Goal: Task Accomplishment & Management: Manage account settings

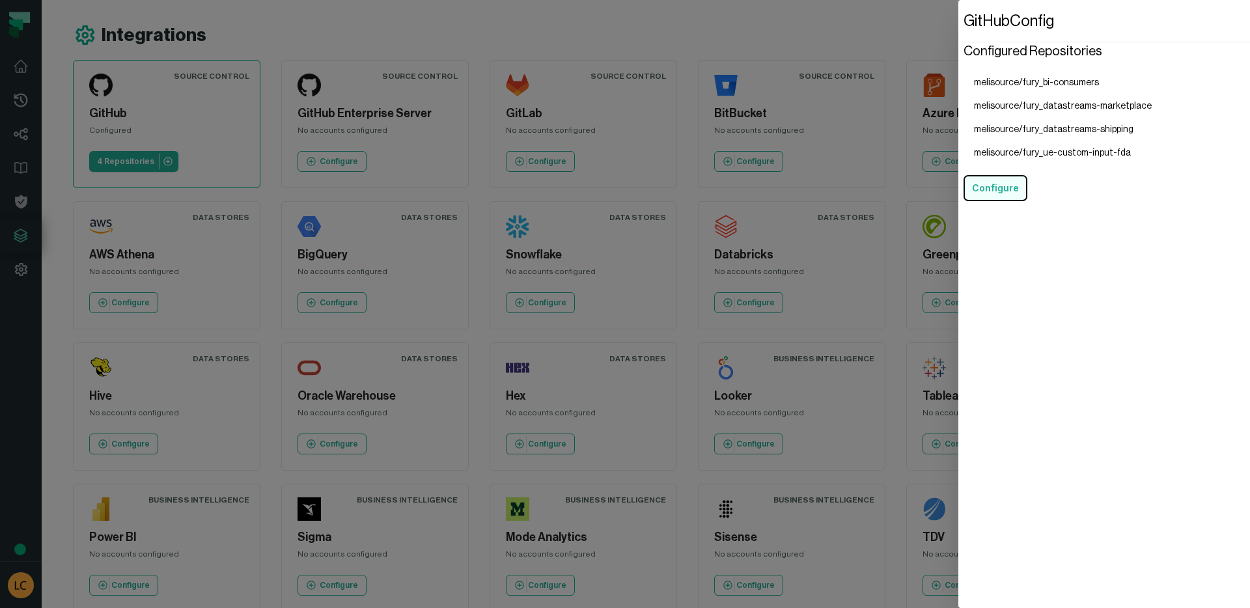
click at [1000, 187] on button "Configure" at bounding box center [995, 188] width 64 height 26
click at [1013, 190] on button "Configure" at bounding box center [995, 188] width 64 height 26
click at [958, 191] on dialog "GitHub Config Configured Repositories melisource/fury_bi-consumers melisource/f…" at bounding box center [1104, 304] width 292 height 608
click at [958, 243] on dialog "GitHub Config Configured Repositories melisource/fury_bi-consumers melisource/f…" at bounding box center [1104, 304] width 292 height 608
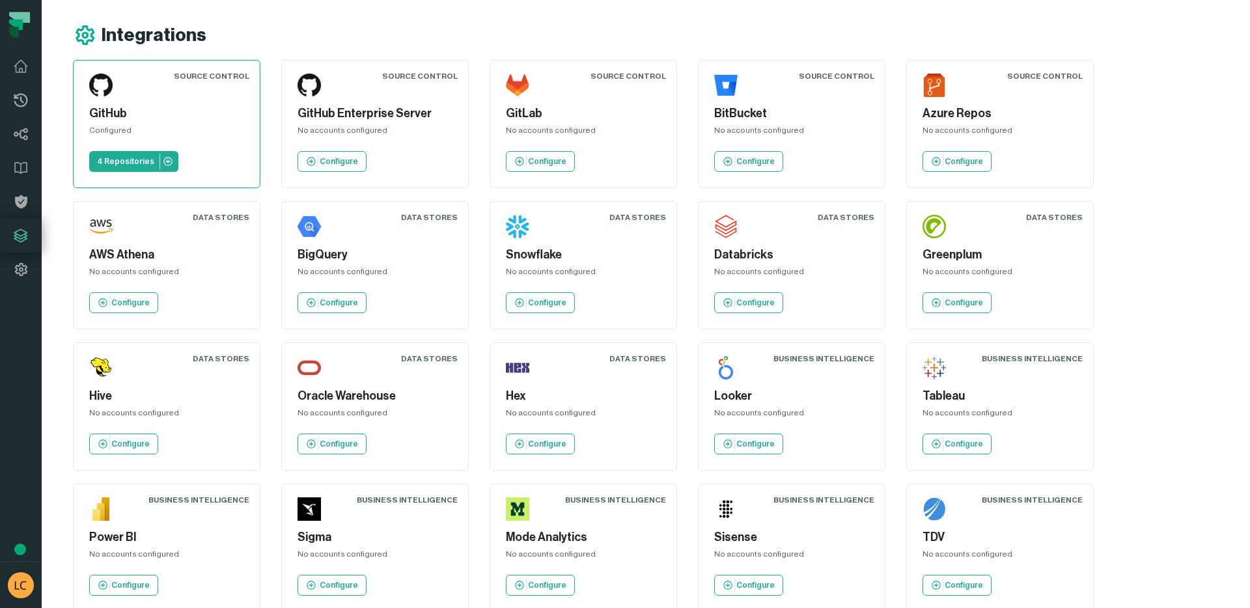
click at [392, 233] on div "BigQuery No accounts configured Configure" at bounding box center [374, 265] width 165 height 106
click at [27, 579] on img "button" at bounding box center [21, 585] width 26 height 26
click at [49, 469] on button "Settings" at bounding box center [105, 467] width 204 height 26
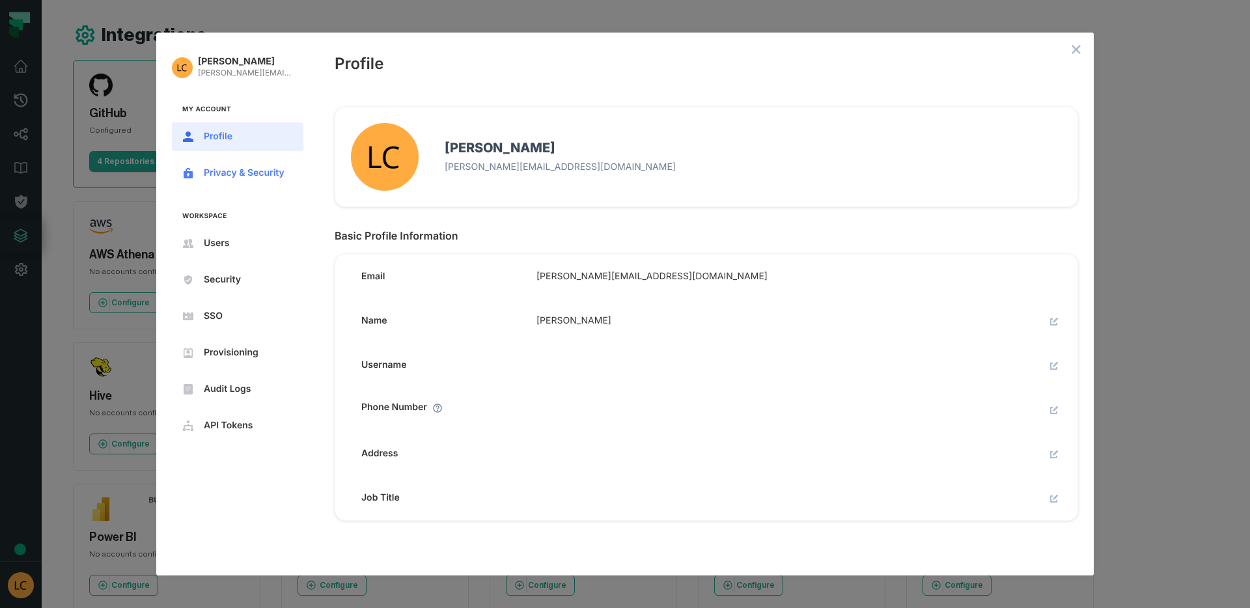
click at [260, 166] on button "Privacy & Security" at bounding box center [237, 173] width 131 height 29
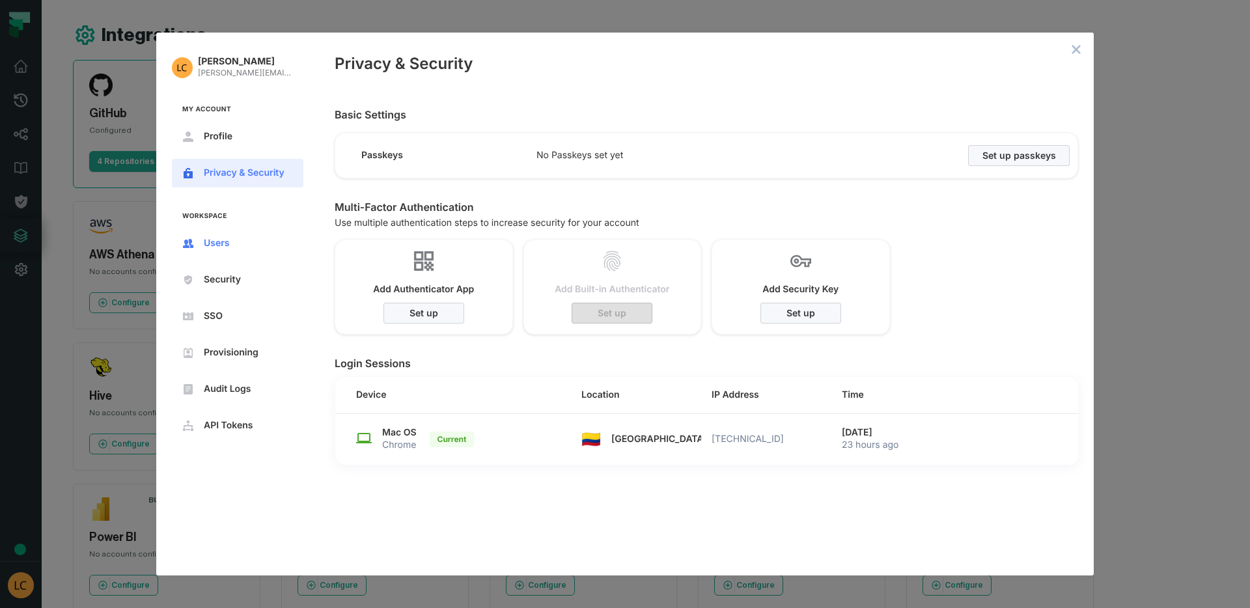
click at [235, 236] on button "Users" at bounding box center [237, 243] width 131 height 29
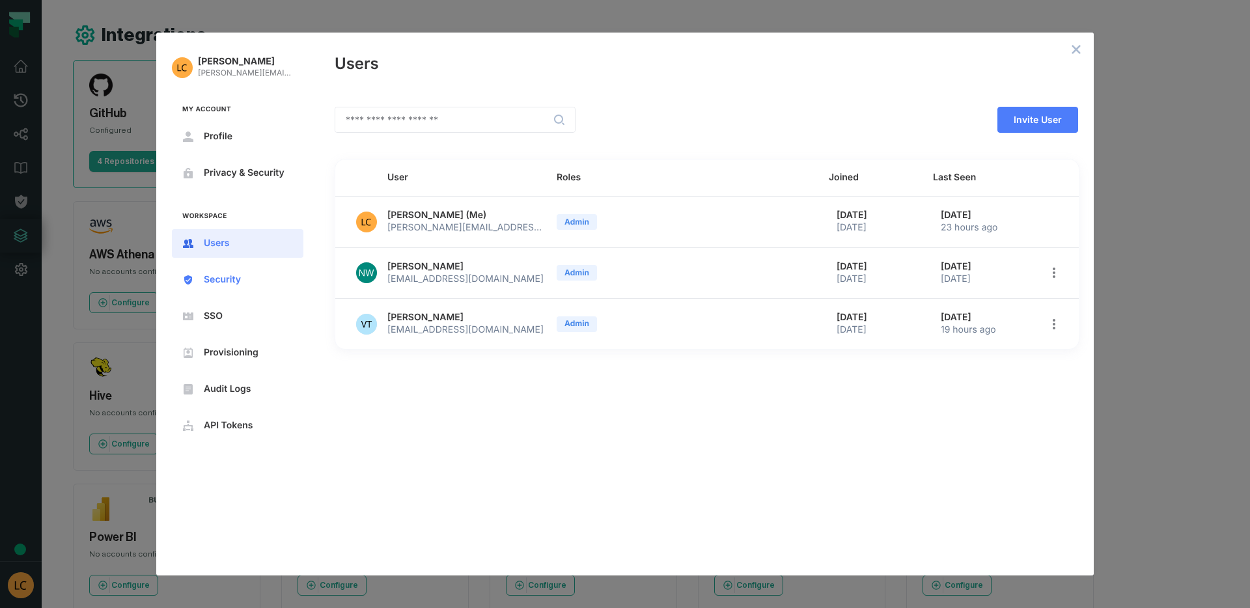
click at [219, 289] on button "Security" at bounding box center [237, 280] width 131 height 29
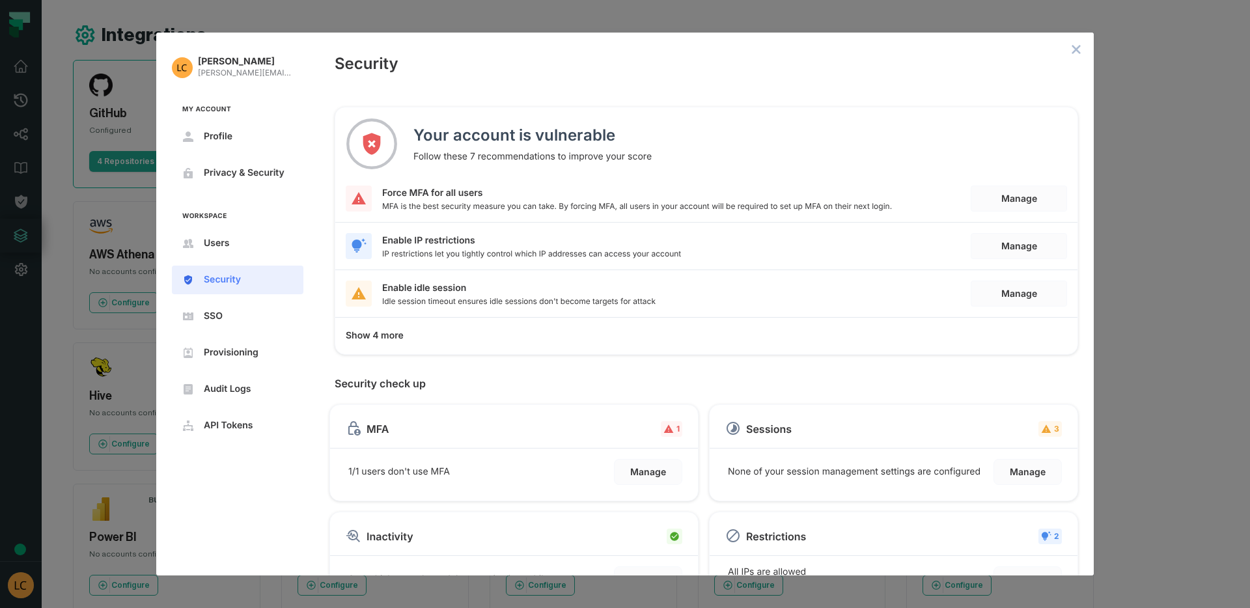
scroll to position [49, 0]
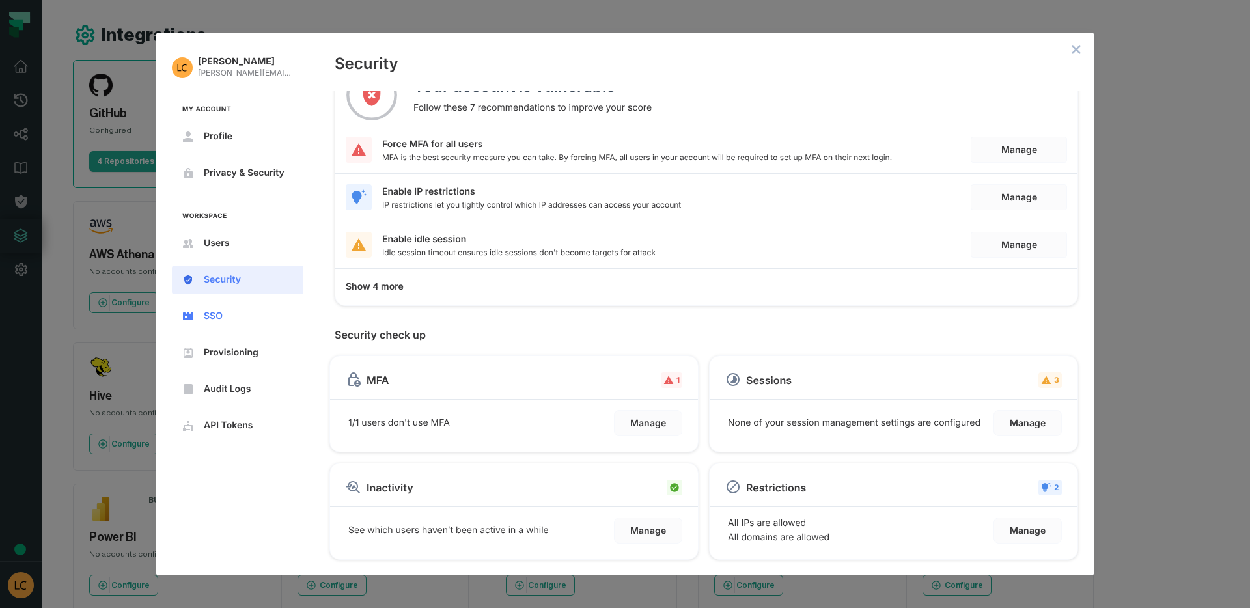
click at [221, 302] on nav "[PERSON_NAME] Cruz [EMAIL_ADDRESS][DOMAIN_NAME] My Account Profile Privacy & Se…" at bounding box center [237, 247] width 163 height 428
click at [217, 311] on span "SSO" at bounding box center [248, 316] width 89 height 10
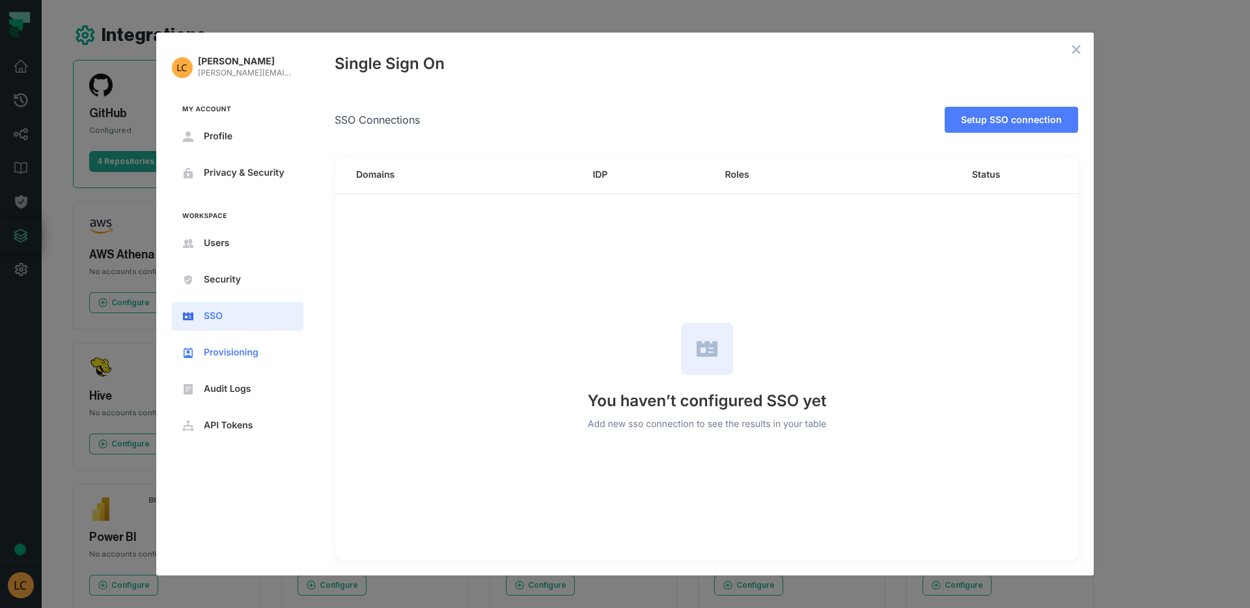
click at [232, 357] on span "Provisioning" at bounding box center [248, 353] width 89 height 10
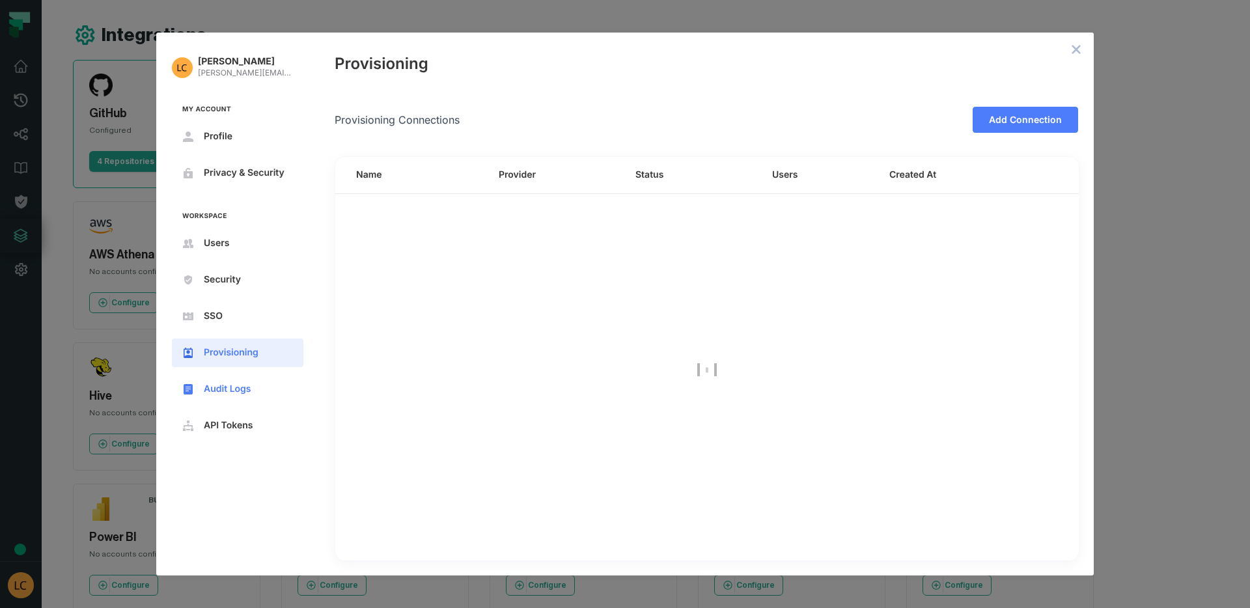
click at [239, 384] on span "Audit Logs" at bounding box center [248, 389] width 89 height 10
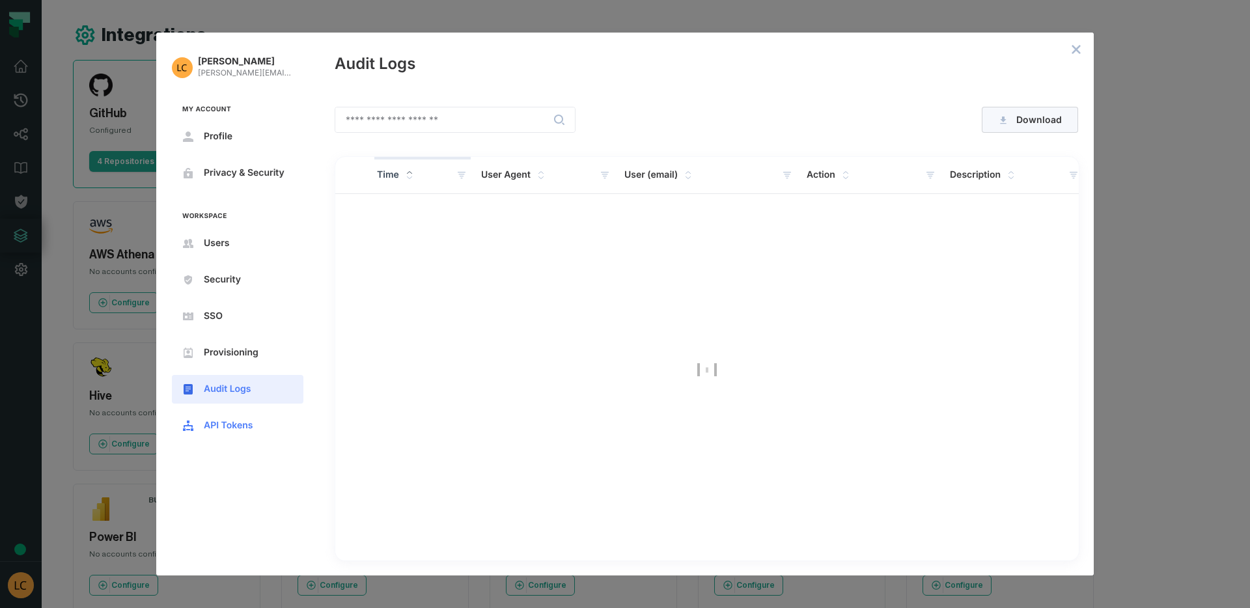
click at [231, 421] on span "API Tokens" at bounding box center [248, 425] width 89 height 10
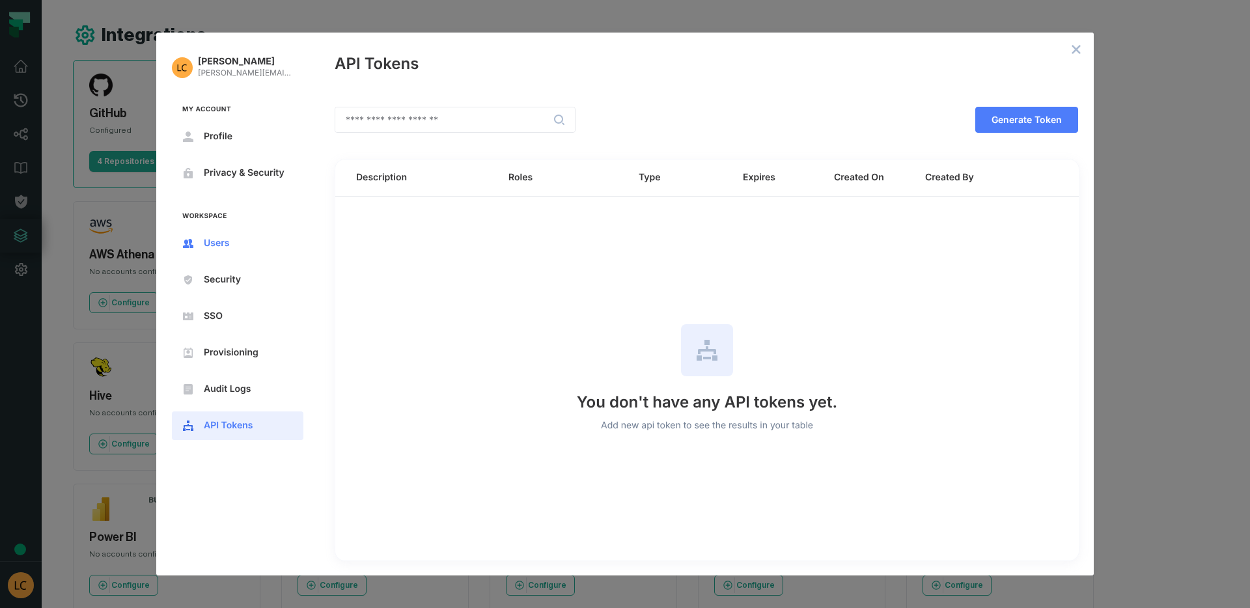
click at [228, 247] on span "Users" at bounding box center [248, 243] width 89 height 10
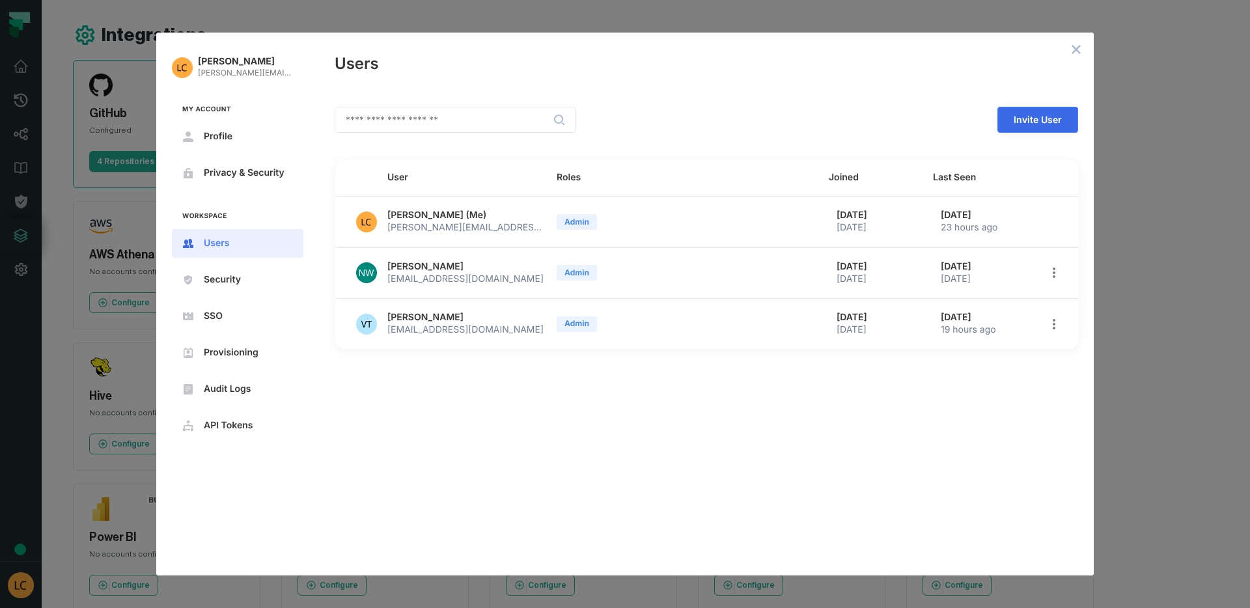
click at [1048, 109] on button "Invite User" at bounding box center [1037, 120] width 81 height 26
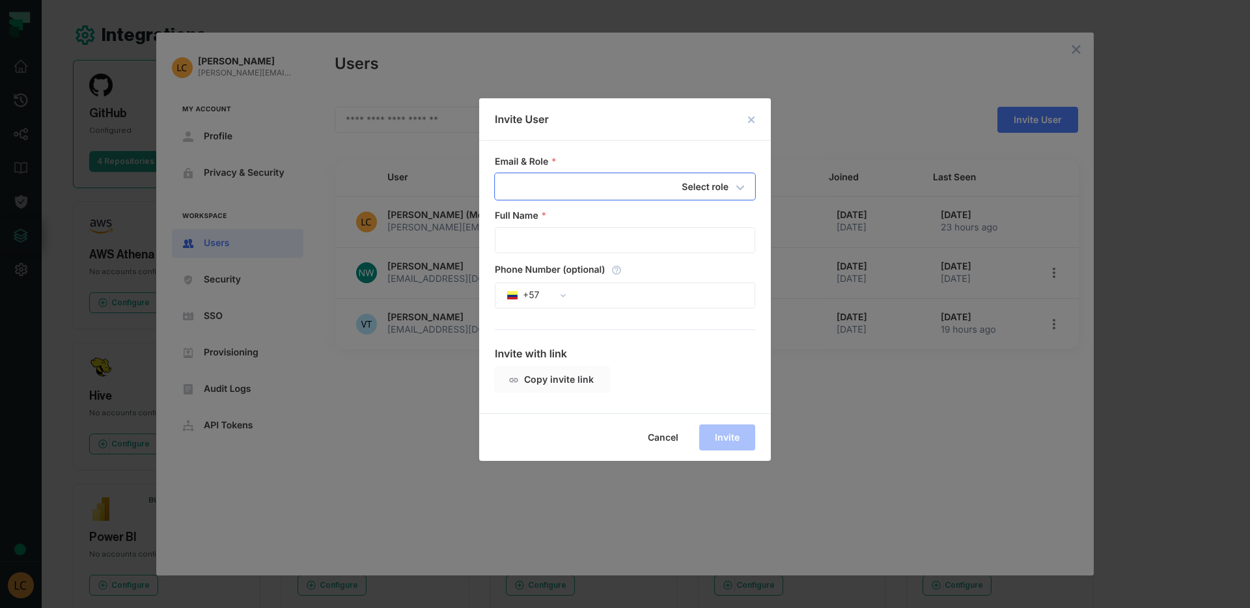
click at [541, 192] on input "email" at bounding box center [601, 186] width 212 height 25
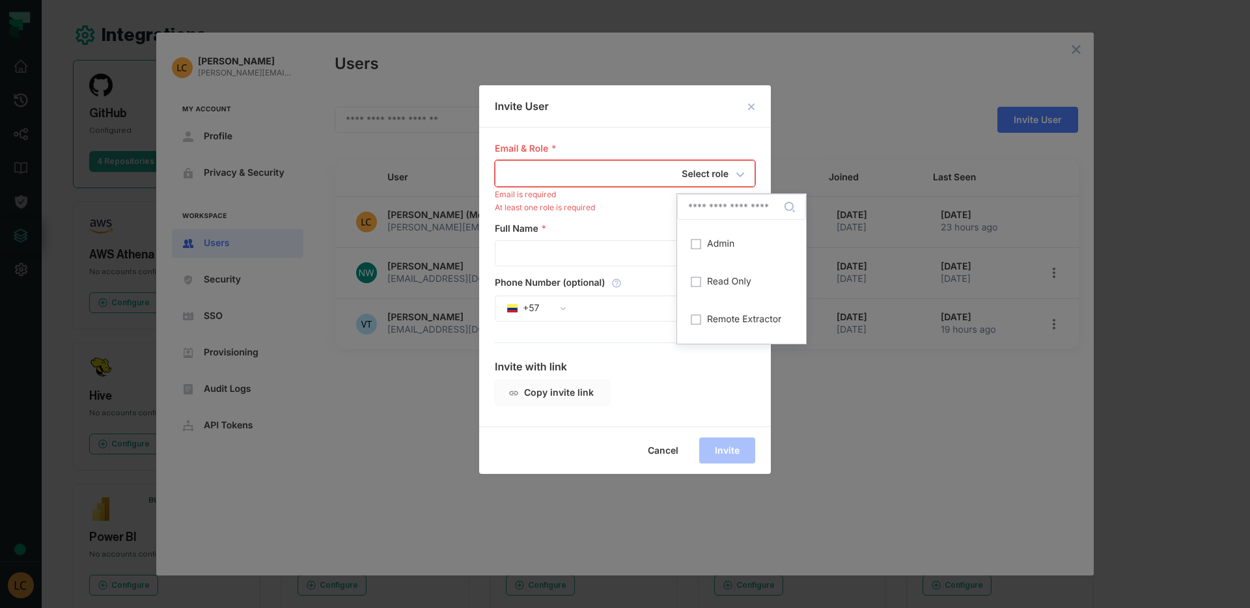
click at [1249, 0] on div "[PERSON_NAME] Cruz [EMAIL_ADDRESS][DOMAIN_NAME] My Account Profile Privacy & Se…" at bounding box center [1250, 0] width 0 height 0
click at [708, 247] on span "Admin" at bounding box center [720, 244] width 27 height 10
click at [618, 181] on input "email" at bounding box center [601, 173] width 212 height 25
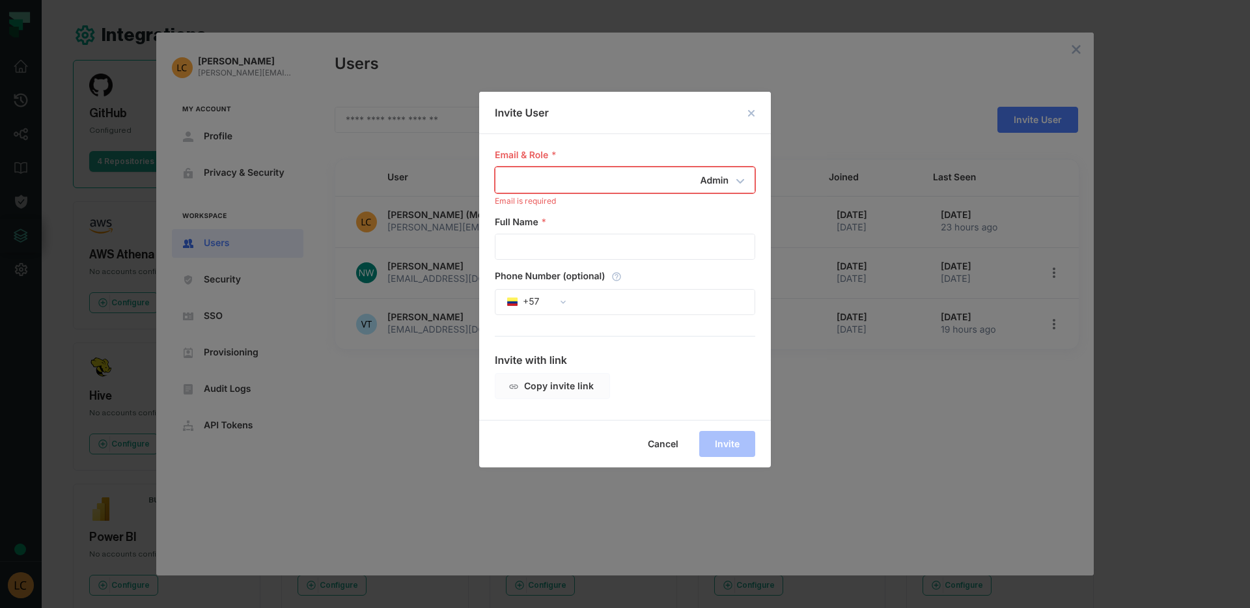
type input "**********"
click at [542, 180] on input "email" at bounding box center [601, 179] width 212 height 25
paste input "**********"
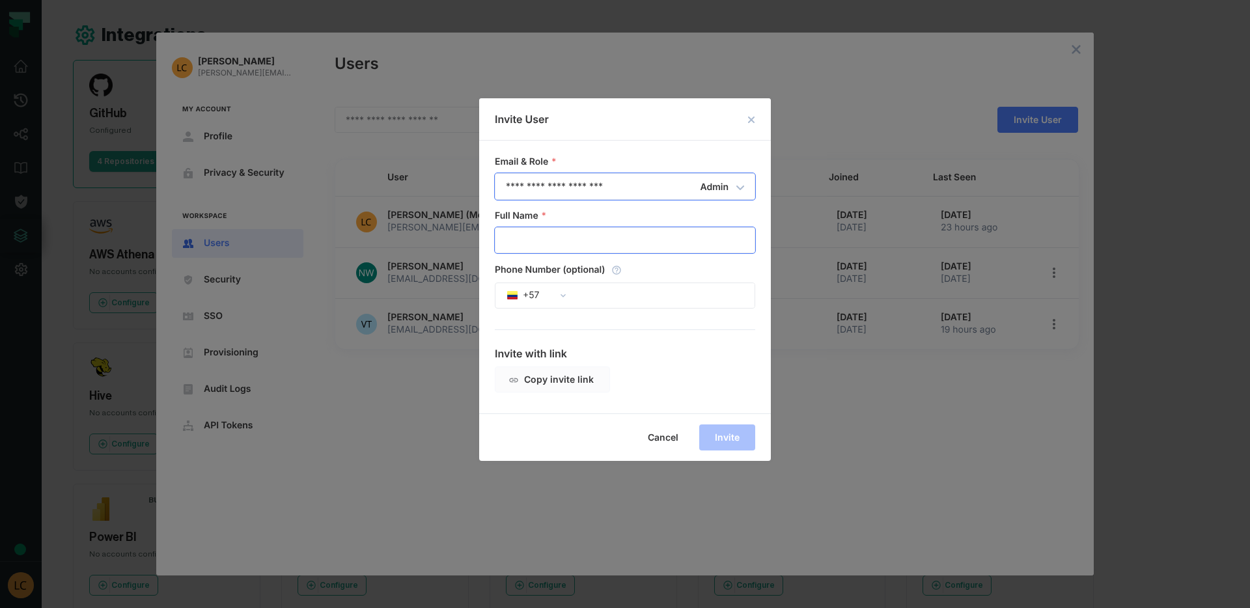
type input "**********"
click at [546, 240] on input "Full Name" at bounding box center [624, 240] width 259 height 25
click at [632, 327] on div "**********" at bounding box center [625, 277] width 292 height 273
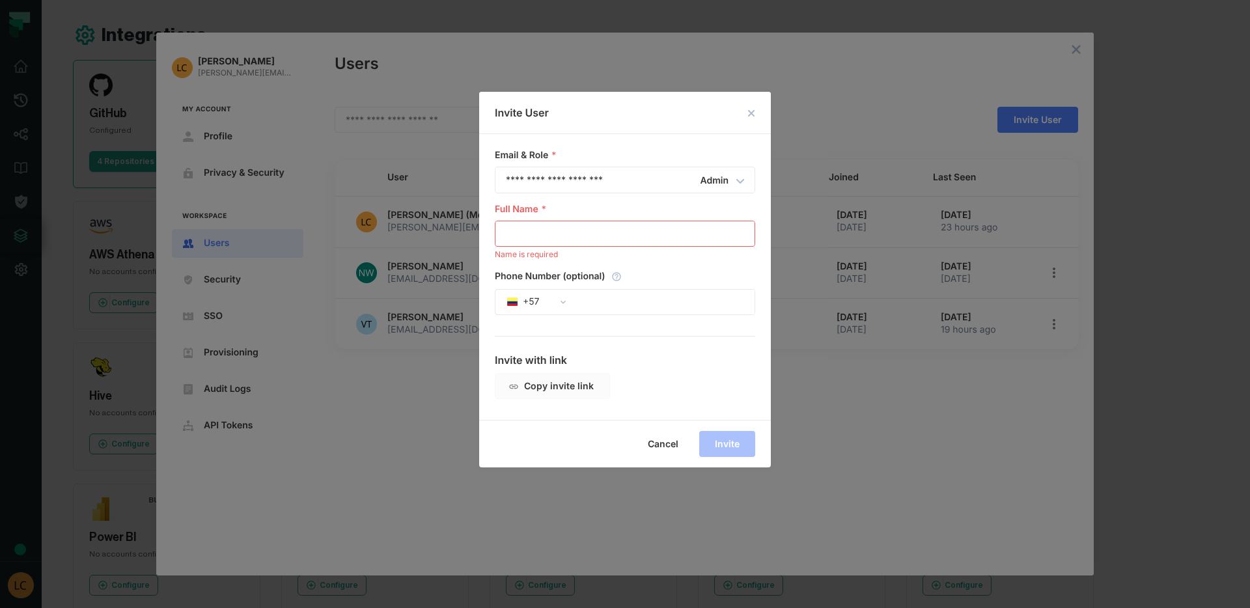
click at [357, 277] on div "**********" at bounding box center [625, 304] width 1250 height 608
click at [582, 232] on input "Full Name" at bounding box center [624, 233] width 259 height 25
click at [750, 114] on icon "close dialog" at bounding box center [751, 113] width 7 height 7
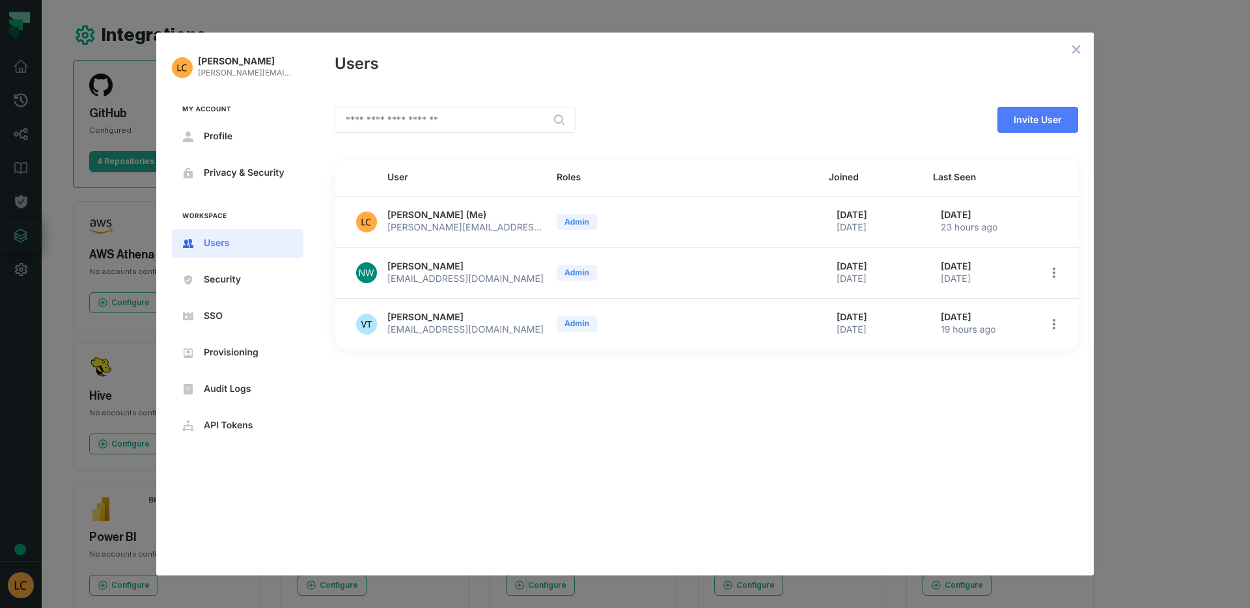
click at [460, 213] on span "[PERSON_NAME] (Me)" at bounding box center [436, 216] width 99 height 12
click at [1055, 273] on icon "open options" at bounding box center [1053, 272] width 10 height 10
click at [1035, 118] on div at bounding box center [625, 304] width 1250 height 608
click at [0, 0] on span "Invite User" at bounding box center [0, 0] width 0 height 0
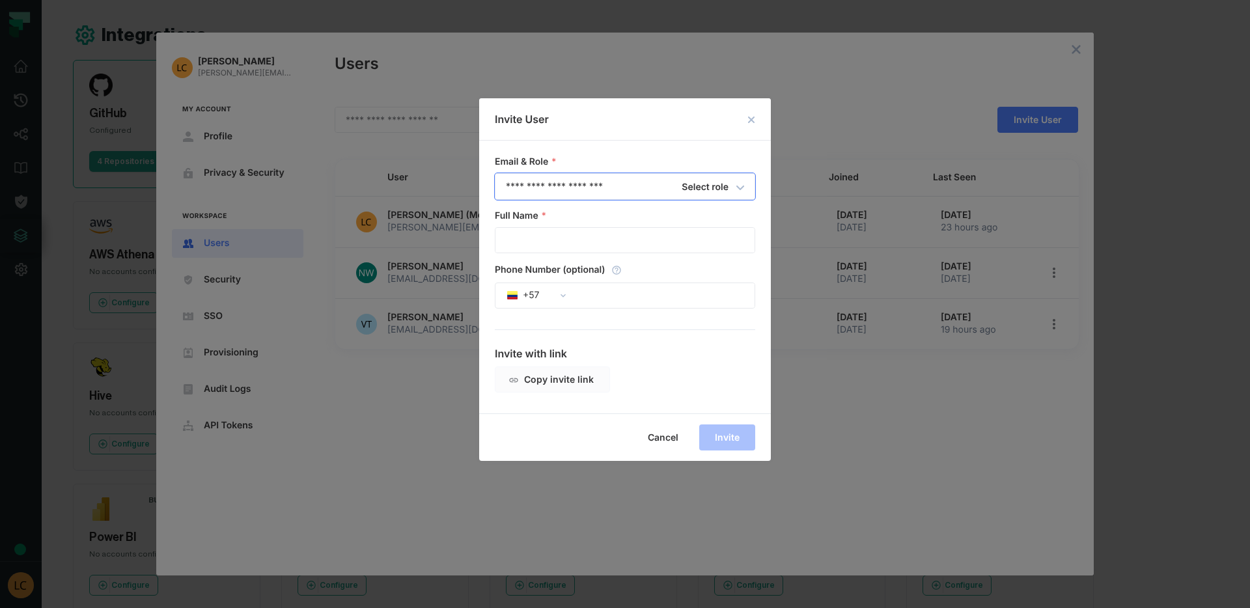
type input "**********"
click at [730, 193] on div "**********" at bounding box center [625, 177] width 260 height 43
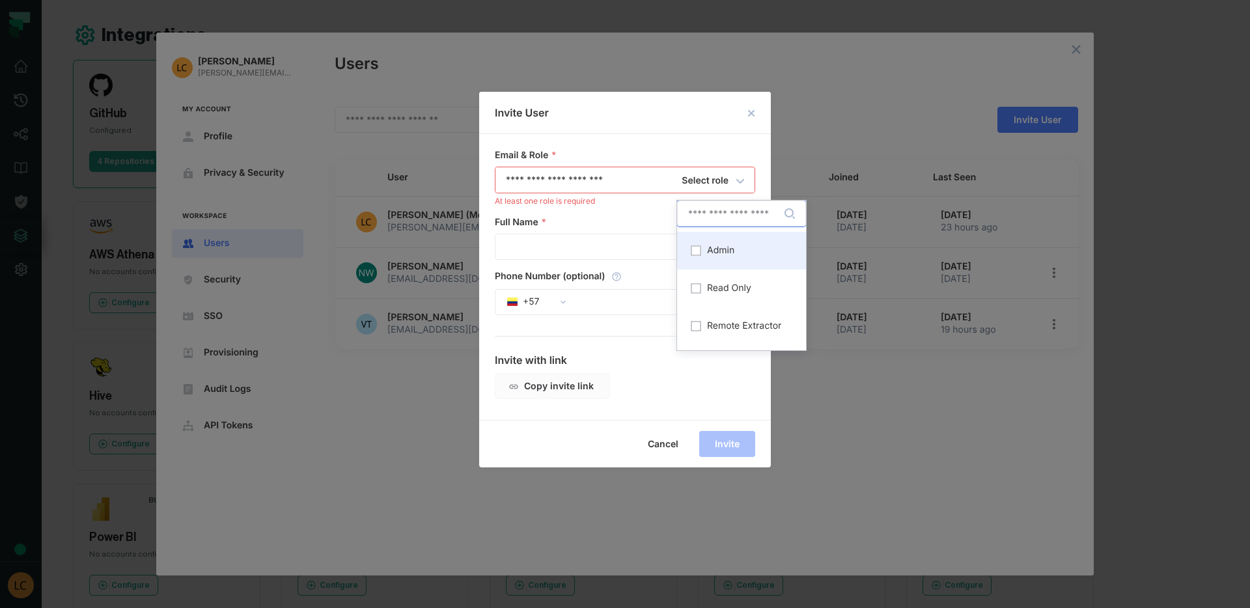
click at [723, 239] on div "Admin" at bounding box center [741, 251] width 129 height 38
click at [566, 249] on input "Full Name" at bounding box center [624, 246] width 259 height 25
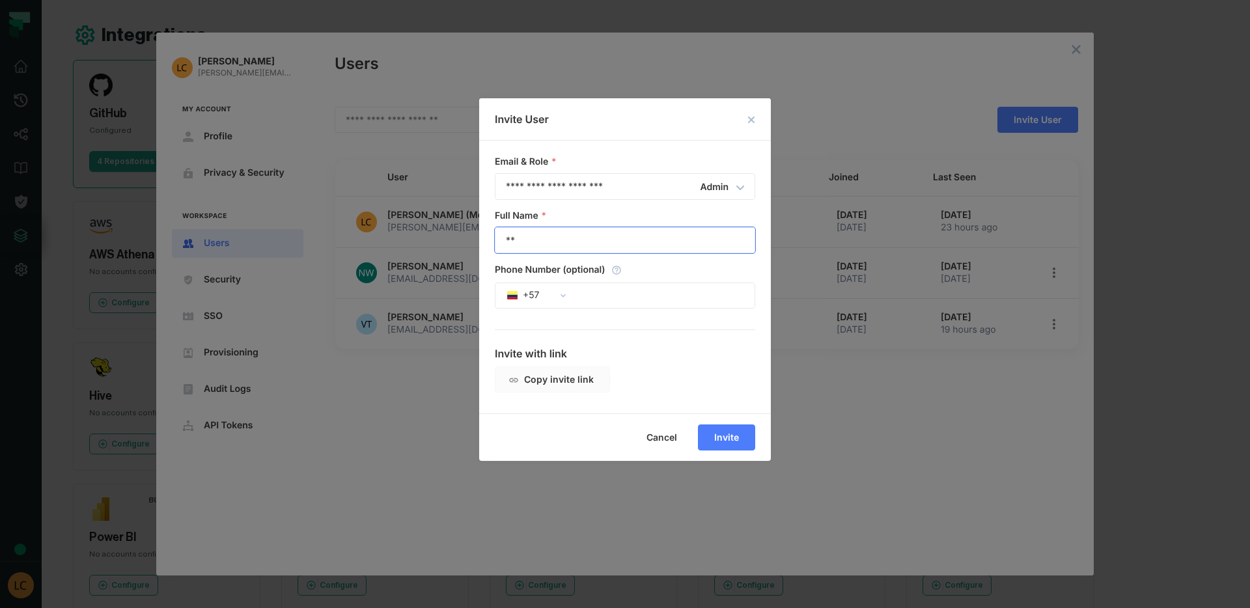
type input "*"
type input "******"
click at [644, 359] on div "Invite with link Copy invite link" at bounding box center [625, 369] width 260 height 47
click at [0, 0] on span "Invite" at bounding box center [0, 0] width 0 height 0
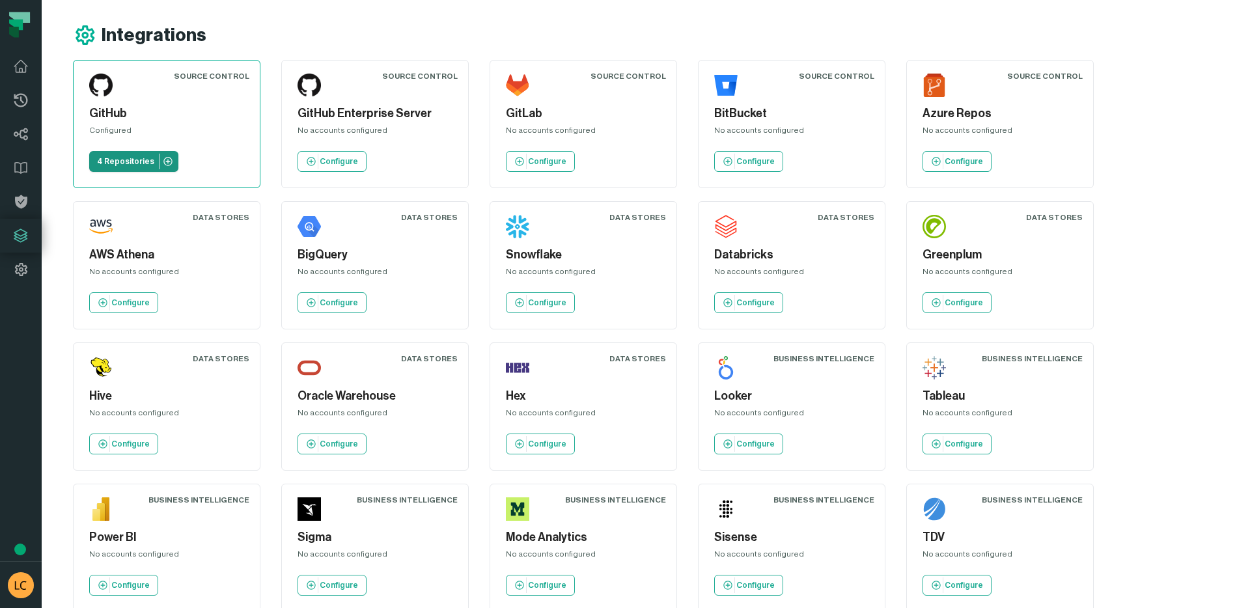
click at [128, 162] on p "4 Repositories" at bounding box center [125, 161] width 57 height 10
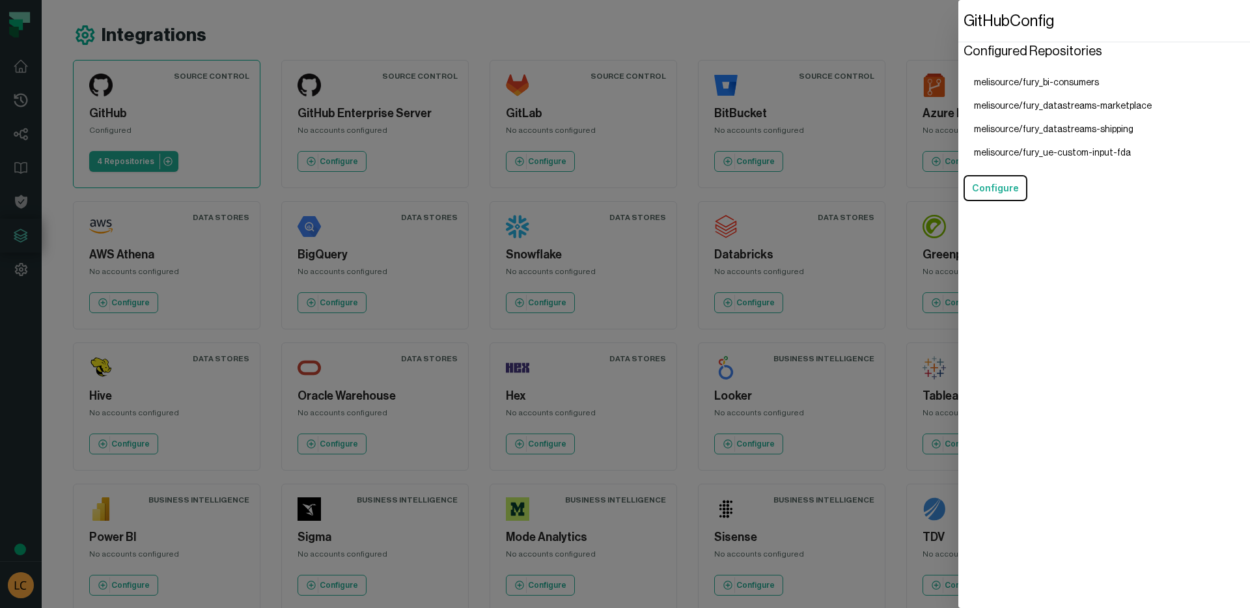
drag, startPoint x: 338, startPoint y: 147, endPoint x: 284, endPoint y: 171, distance: 59.1
click at [958, 147] on dialog "GitHub Config Configured Repositories melisource/fury_bi-consumers melisource/f…" at bounding box center [1104, 304] width 292 height 608
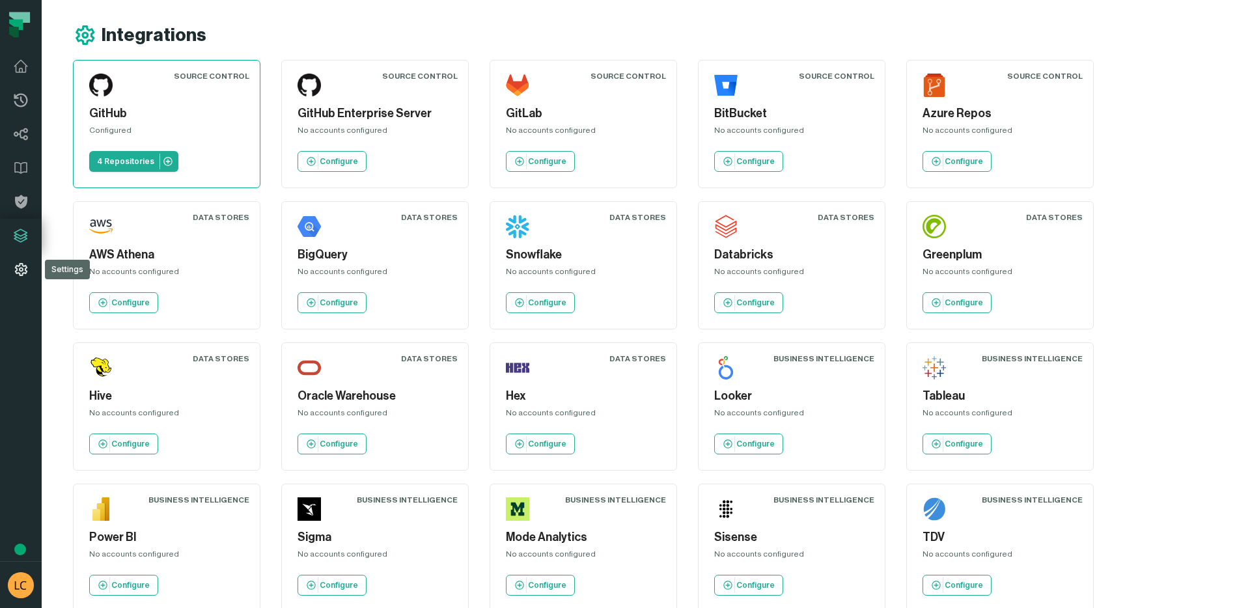
click at [17, 271] on icon at bounding box center [21, 270] width 16 height 16
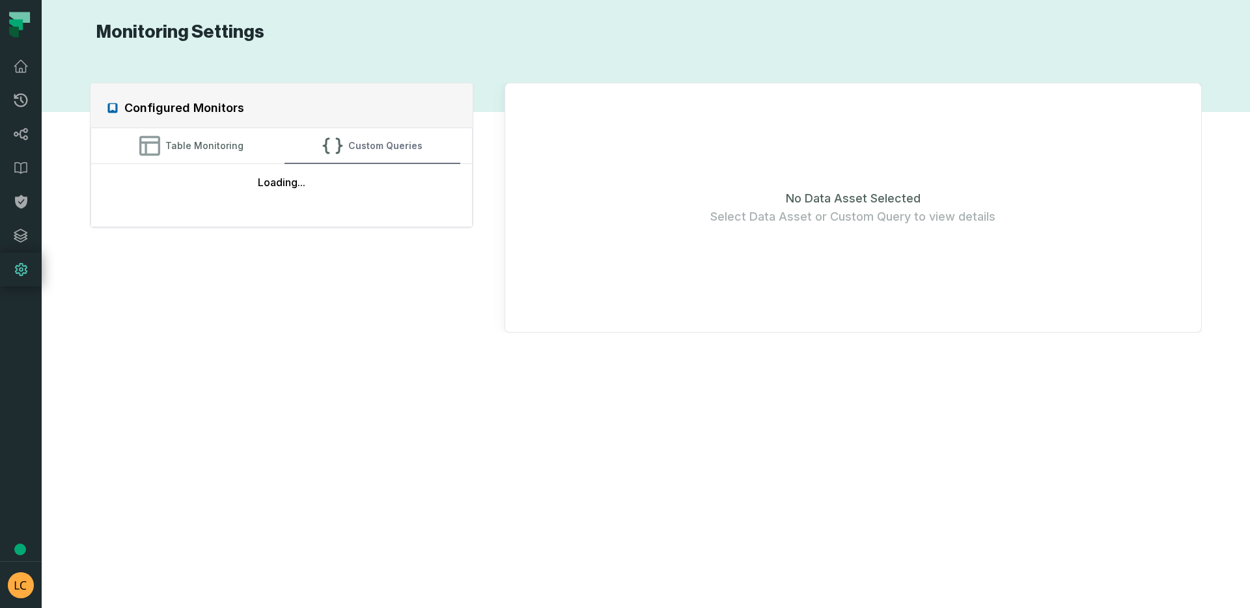
click at [385, 154] on button "Custom Queries" at bounding box center [372, 145] width 176 height 35
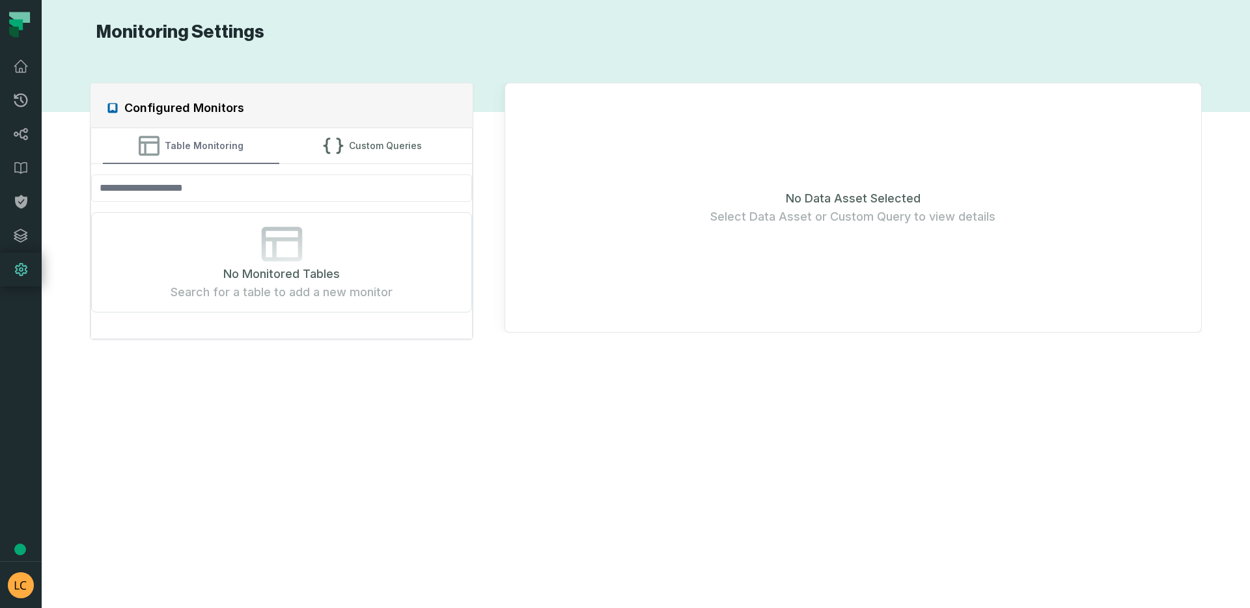
click at [223, 153] on button "Table Monitoring" at bounding box center [191, 145] width 176 height 35
click at [17, 175] on icon at bounding box center [21, 168] width 16 height 16
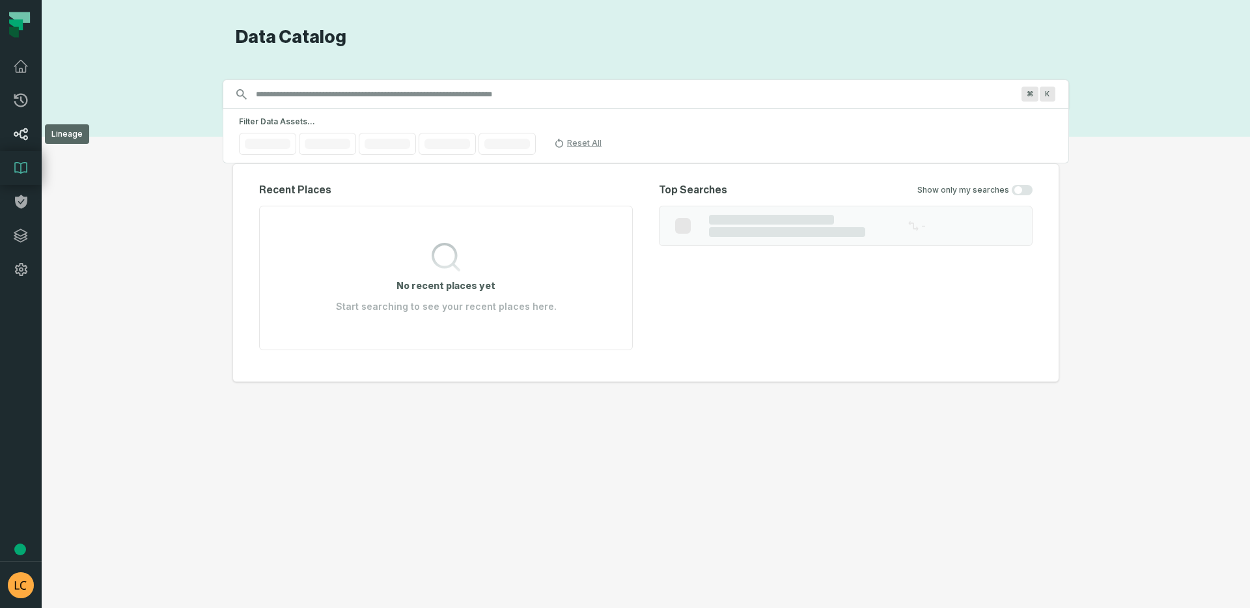
click at [21, 137] on icon at bounding box center [21, 134] width 14 height 12
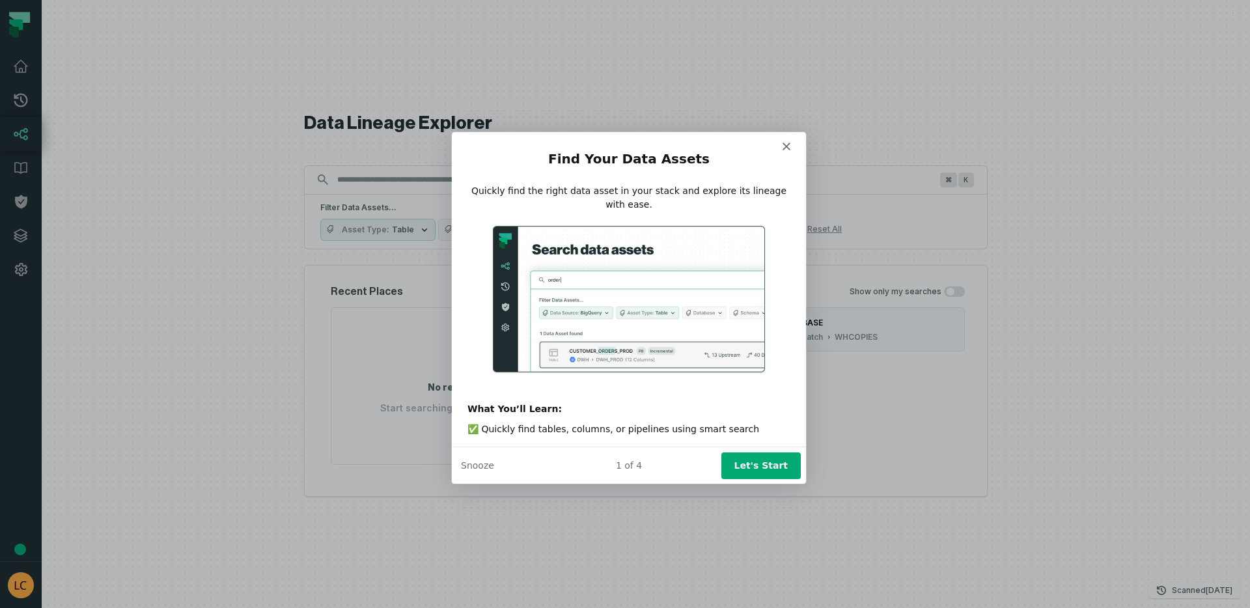
click at [784, 151] on h2 "Find Your Data Assets" at bounding box center [628, 161] width 323 height 24
click at [787, 136] on div "Intercom messenger" at bounding box center [628, 140] width 354 height 18
click at [788, 144] on icon "Close" at bounding box center [786, 145] width 8 height 8
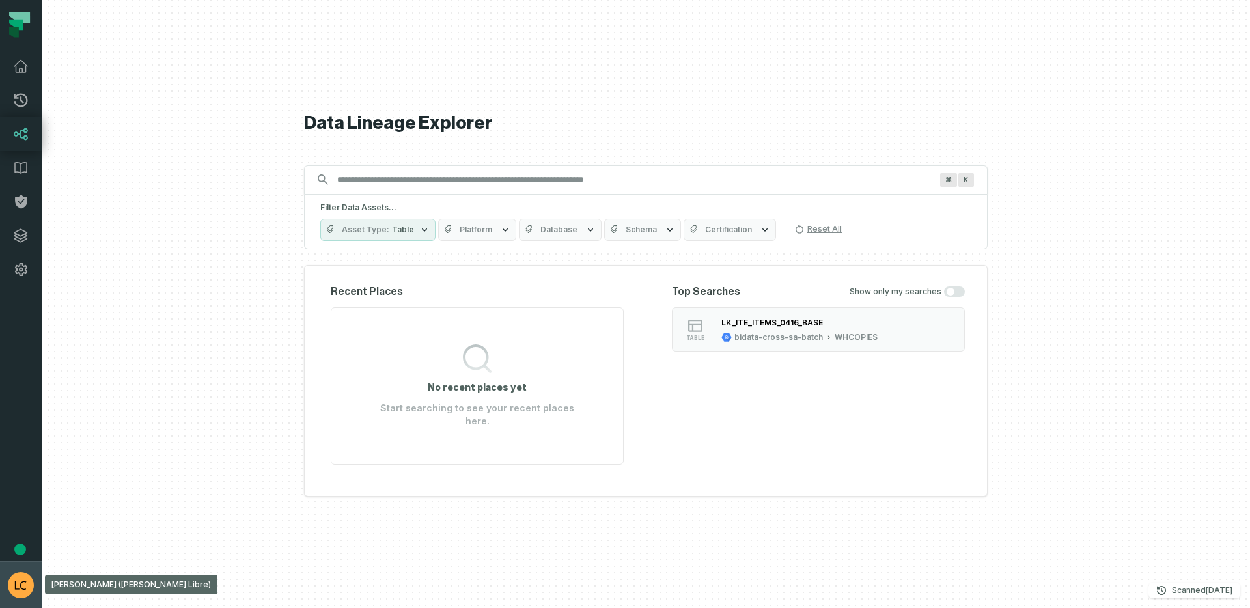
click at [33, 575] on button "[PERSON_NAME] ([PERSON_NAME] Libre) [PERSON_NAME][EMAIL_ADDRESS][DOMAIN_NAME]" at bounding box center [21, 584] width 42 height 47
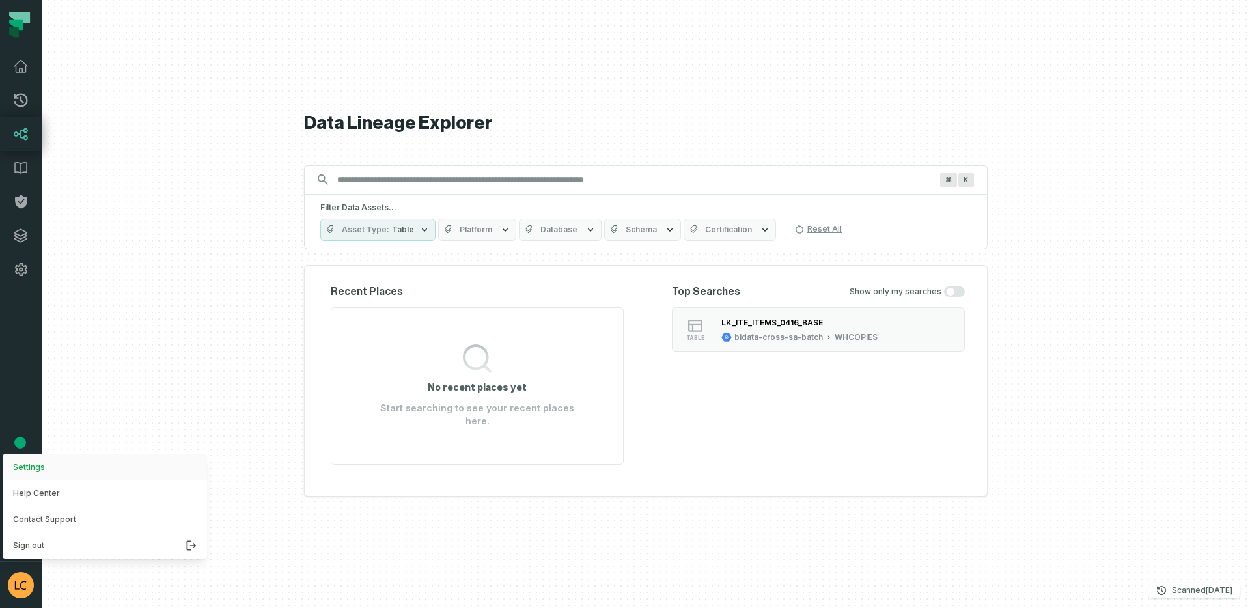
click at [54, 469] on button "Settings" at bounding box center [105, 467] width 204 height 26
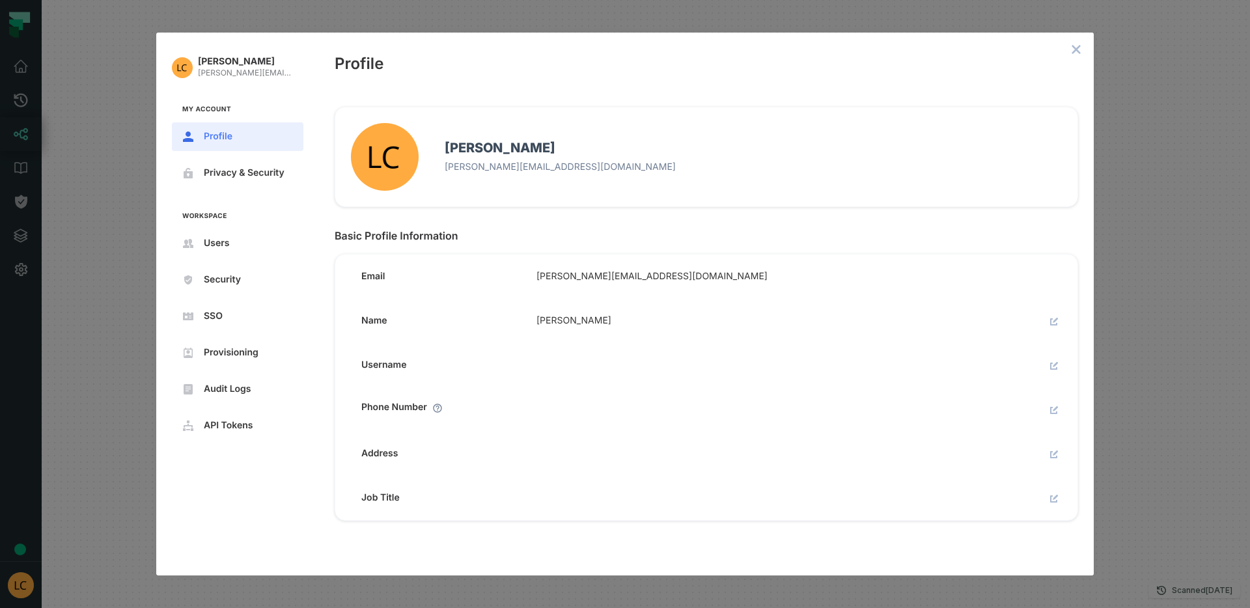
click at [242, 259] on nav "[PERSON_NAME] Cruz [EMAIL_ADDRESS][DOMAIN_NAME] My Account Profile Privacy & Se…" at bounding box center [237, 247] width 163 height 428
click at [241, 250] on button "Users" at bounding box center [237, 243] width 131 height 29
